Goal: Task Accomplishment & Management: Manage account settings

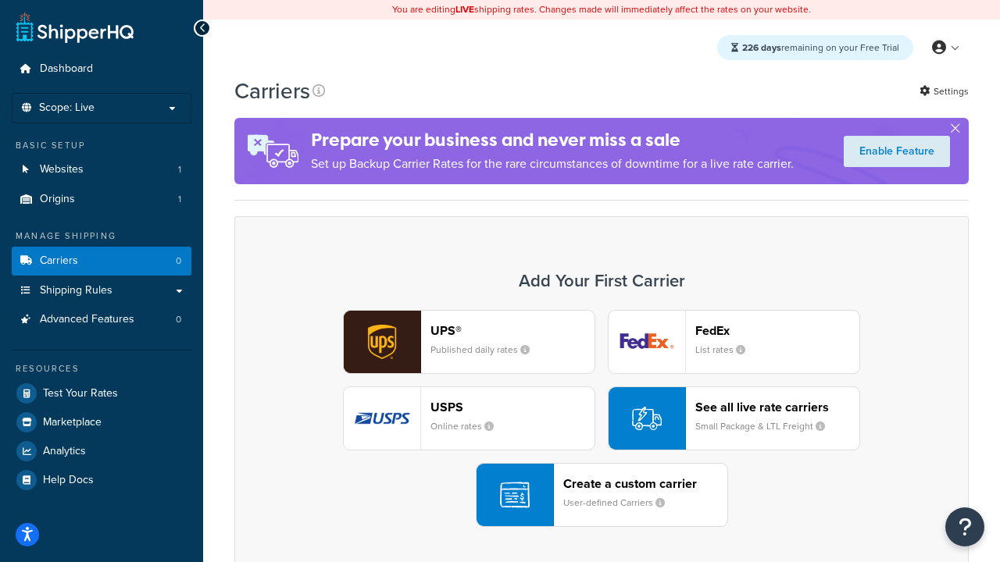
click at [601, 419] on div "UPS® Published daily rates FedEx List rates USPS Online rates See all live rate…" at bounding box center [601, 418] width 701 height 217
click at [777, 331] on header "FedEx" at bounding box center [777, 330] width 164 height 15
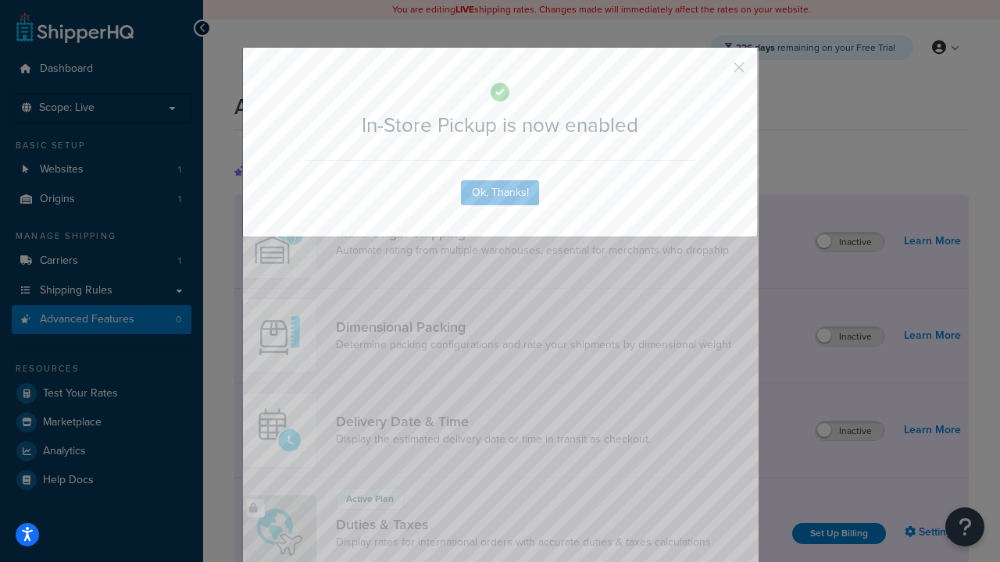
scroll to position [506, 0]
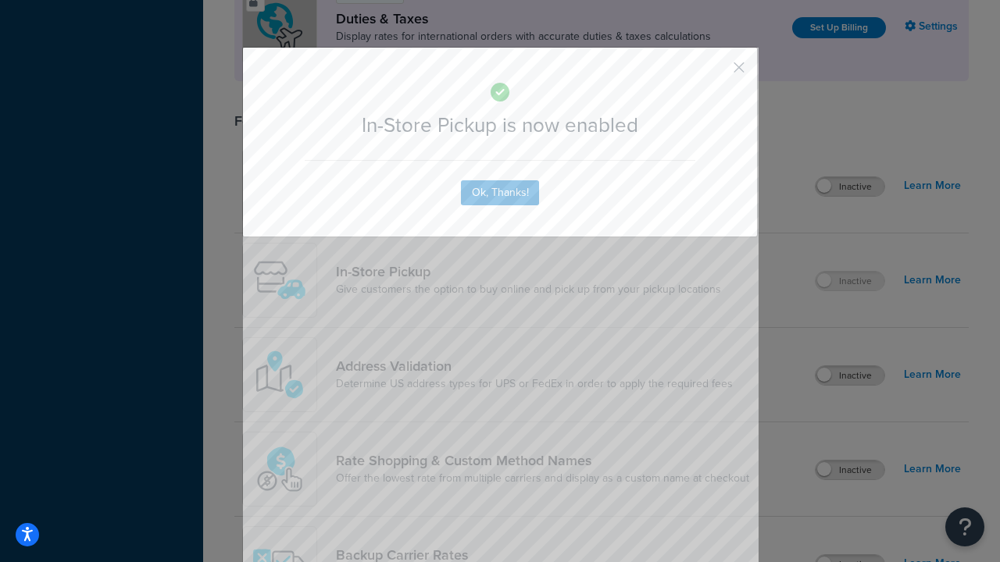
click at [715, 73] on button "button" at bounding box center [716, 73] width 4 height 4
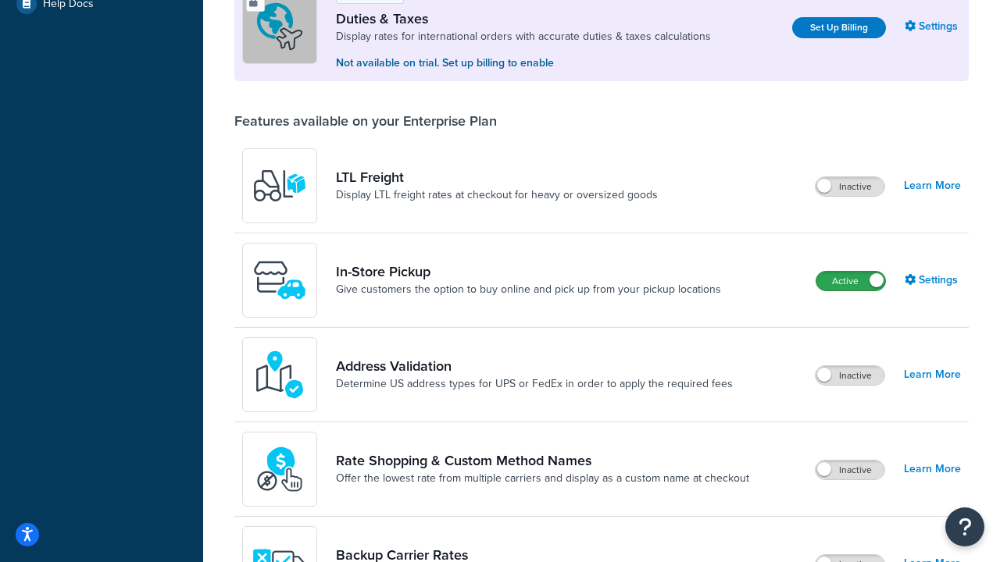
click at [851, 281] on label "Active" at bounding box center [850, 281] width 69 height 19
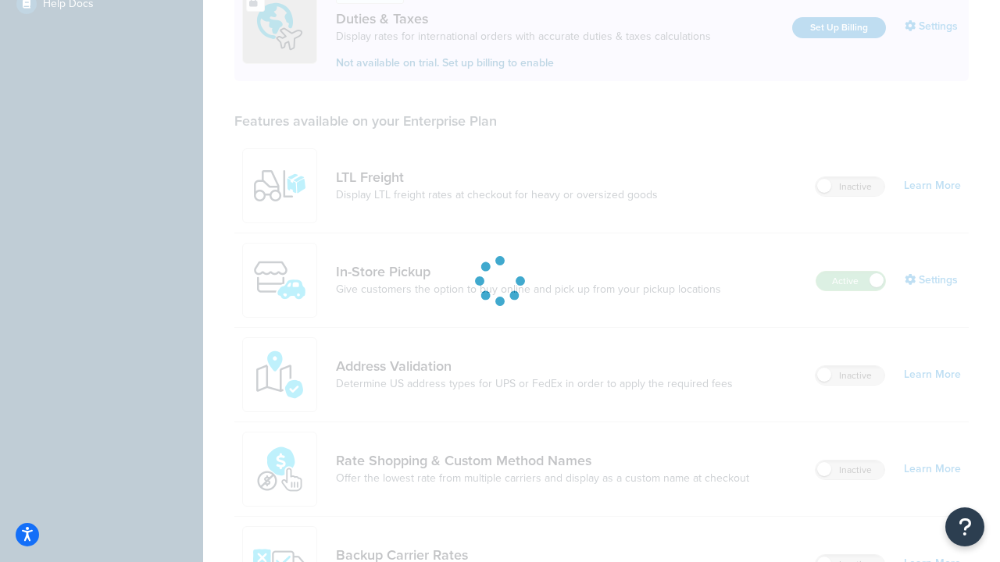
scroll to position [476, 0]
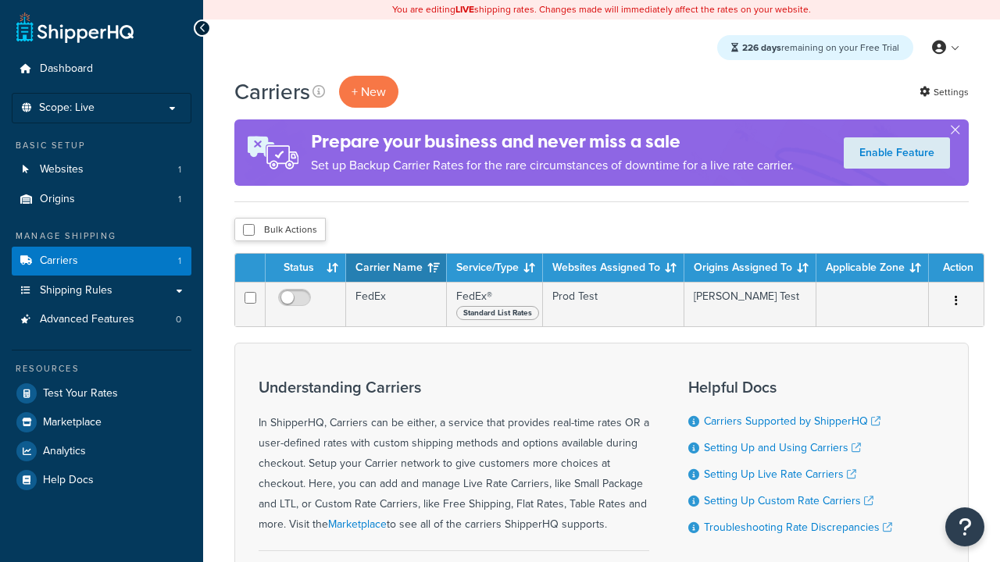
click at [248, 230] on input "checkbox" at bounding box center [249, 230] width 12 height 12
checkbox input "true"
click at [0, 0] on button "Delete" at bounding box center [0, 0] width 0 height 0
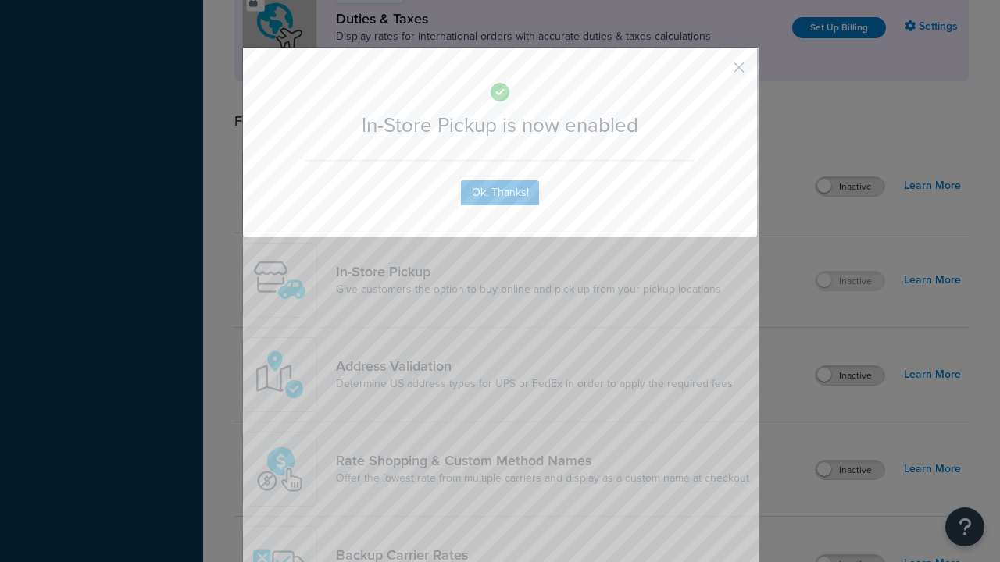
click at [715, 73] on button "button" at bounding box center [716, 73] width 4 height 4
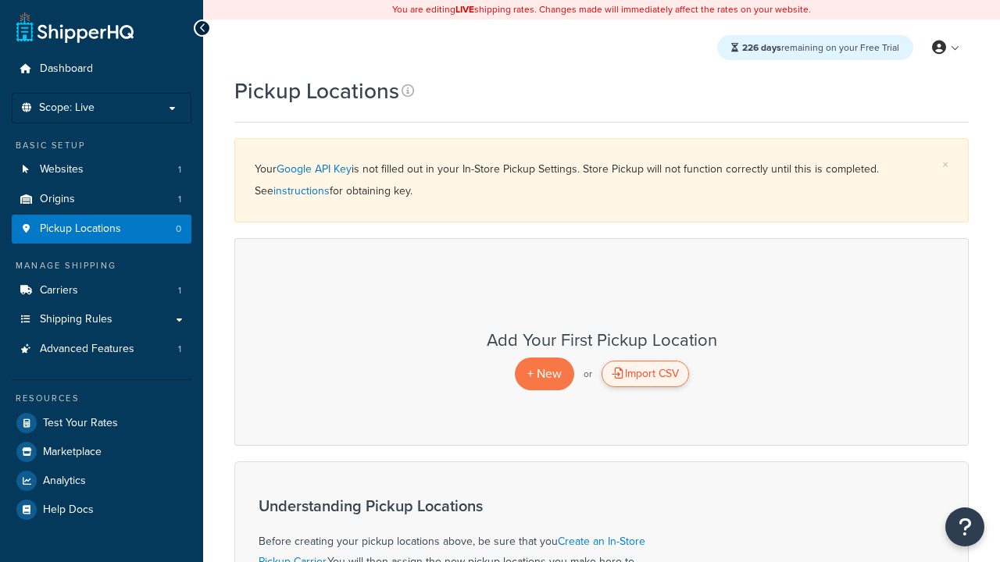
click at [644, 375] on div "Import CSV" at bounding box center [644, 374] width 87 height 27
